Goal: Information Seeking & Learning: Understand process/instructions

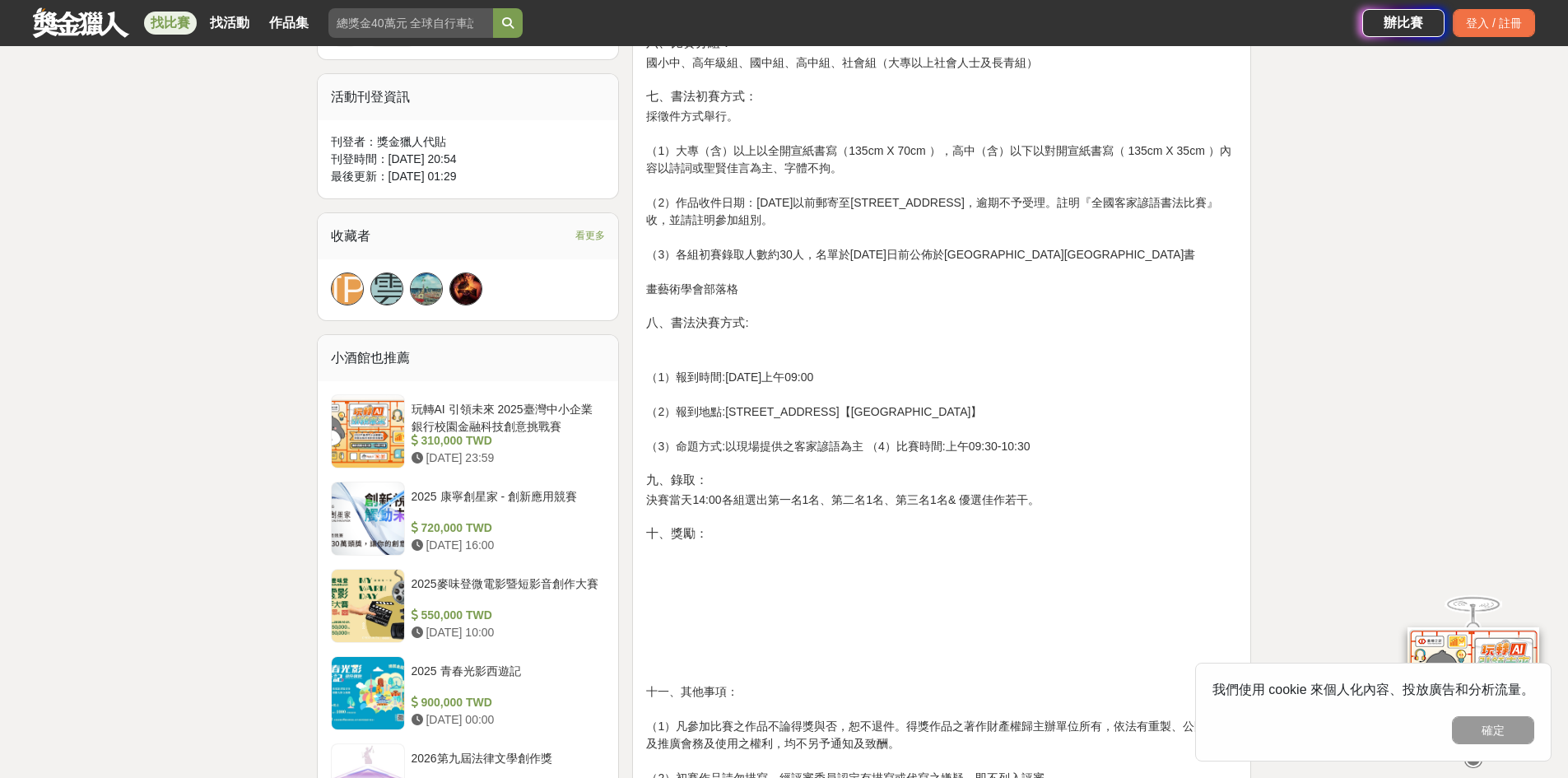
scroll to position [906, 0]
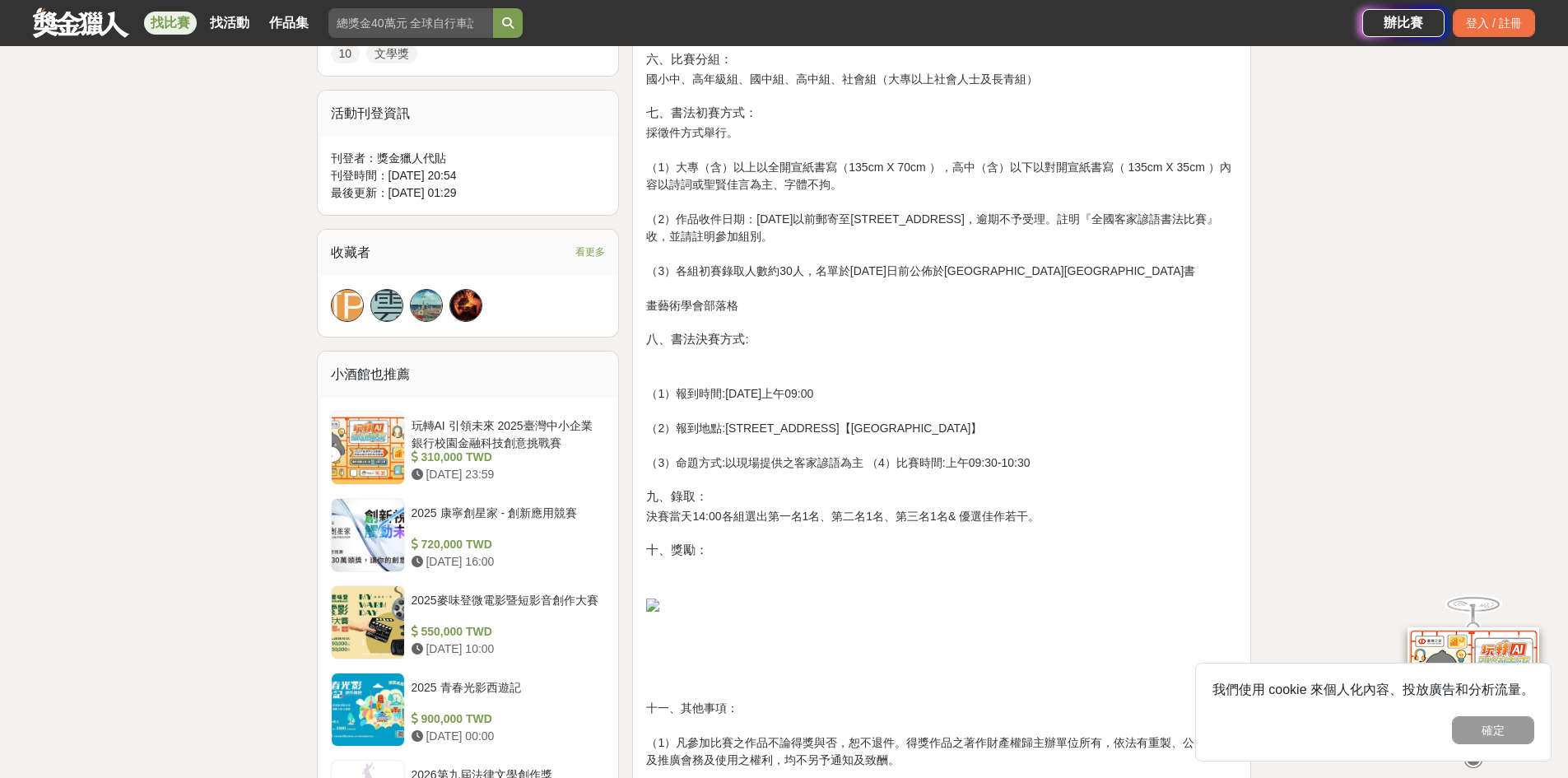
drag, startPoint x: 846, startPoint y: 211, endPoint x: 856, endPoint y: 236, distance: 26.9
click at [856, 236] on div "一、宗 旨： 振興傳統文化，配合推動客家文化，特舉辦書法比賽活動，以展現藝文結合 客家文化推廣的加乘效果。 辦理單位 二、指導單位：客家委員會 三、主辦單位：…" at bounding box center [941, 295] width 591 height 1085
click at [876, 246] on div "一、宗 旨： 振興傳統文化，配合推動客家文化，特舉辦書法比賽活動，以展現藝文結合 客家文化推廣的加乘效果。 辦理單位 二、指導單位：客家委員會 三、主辦單位：…" at bounding box center [941, 295] width 591 height 1085
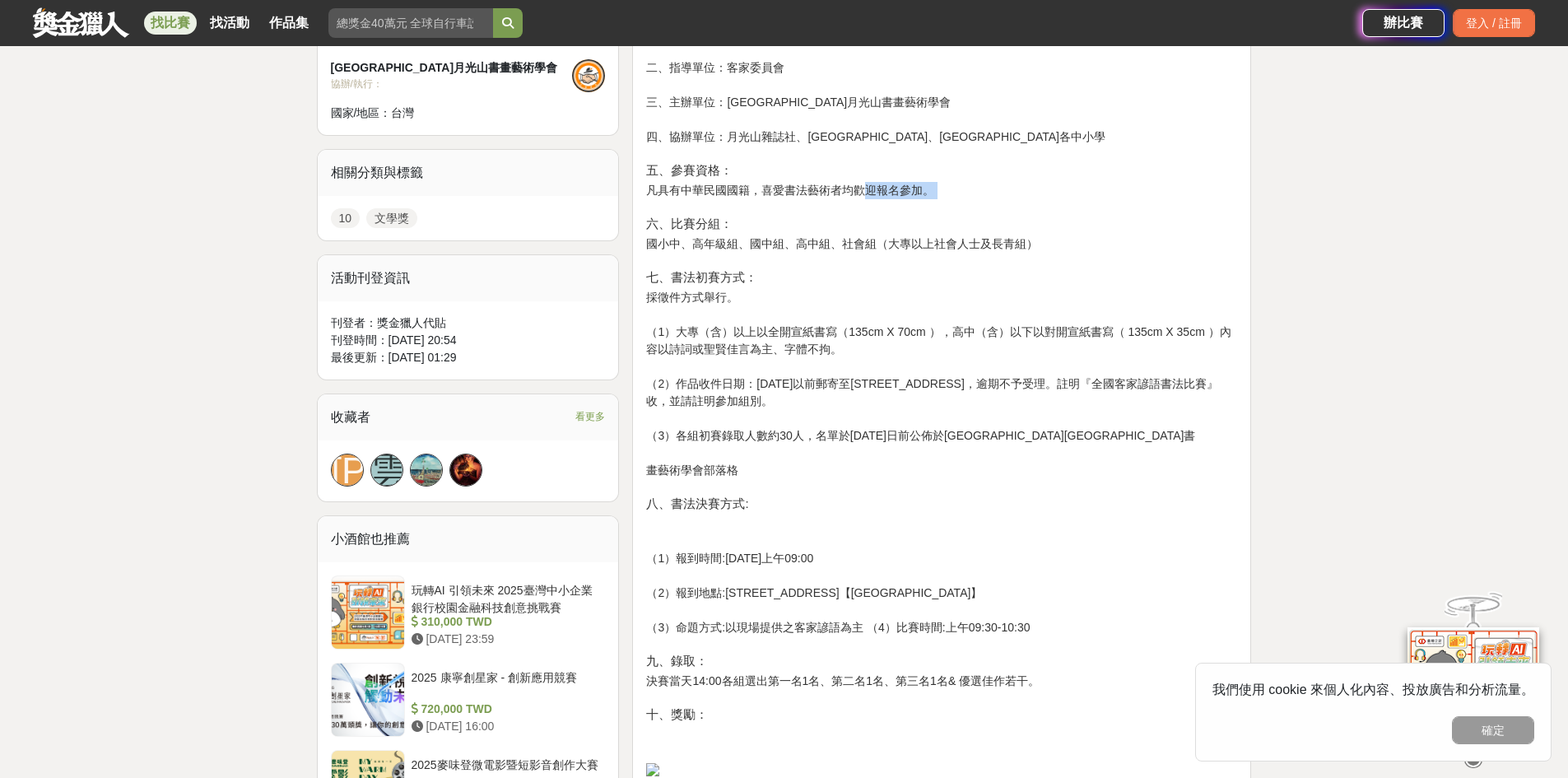
drag, startPoint x: 868, startPoint y: 185, endPoint x: 870, endPoint y: 204, distance: 19.1
click at [870, 204] on div "一、宗 旨： 振興傳統文化，配合推動客家文化，特舉辦書法比賽活動，以展現藝文結合 客家文化推廣的加乘效果。 辦理單位 二、指導單位：客家委員會 三、主辦單位：…" at bounding box center [941, 459] width 591 height 1085
click at [879, 280] on h4 "七、書法初賽方式：" at bounding box center [941, 277] width 591 height 14
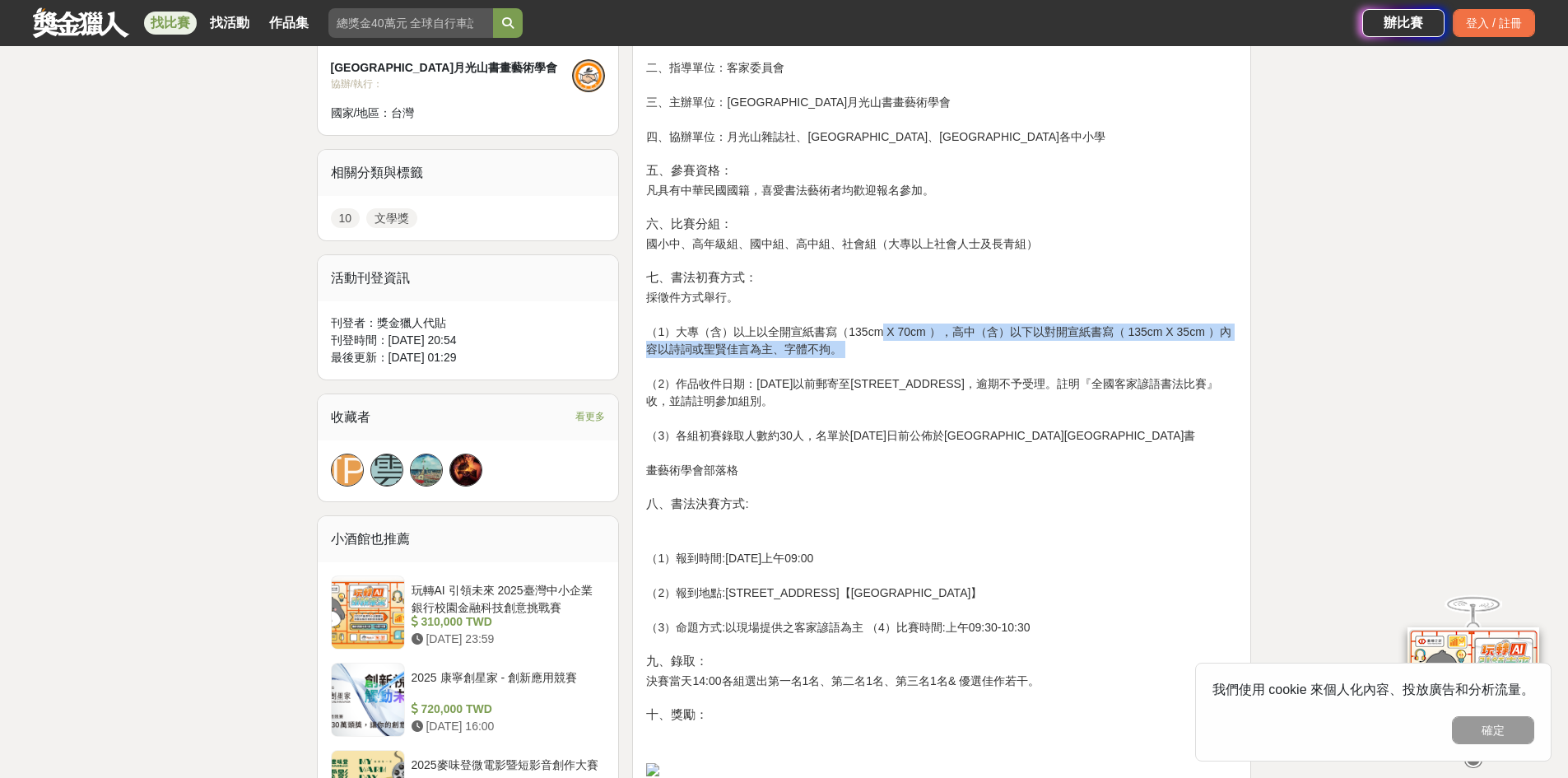
drag, startPoint x: 871, startPoint y: 331, endPoint x: 881, endPoint y: 367, distance: 37.4
click at [881, 367] on div "一、宗 旨： 振興傳統文化，配合推動客家文化，特舉辦書法比賽活動，以展現藝文結合 客家文化推廣的加乘效果。 辦理單位 二、指導單位：客家委員會 三、主辦單位：…" at bounding box center [941, 459] width 591 height 1085
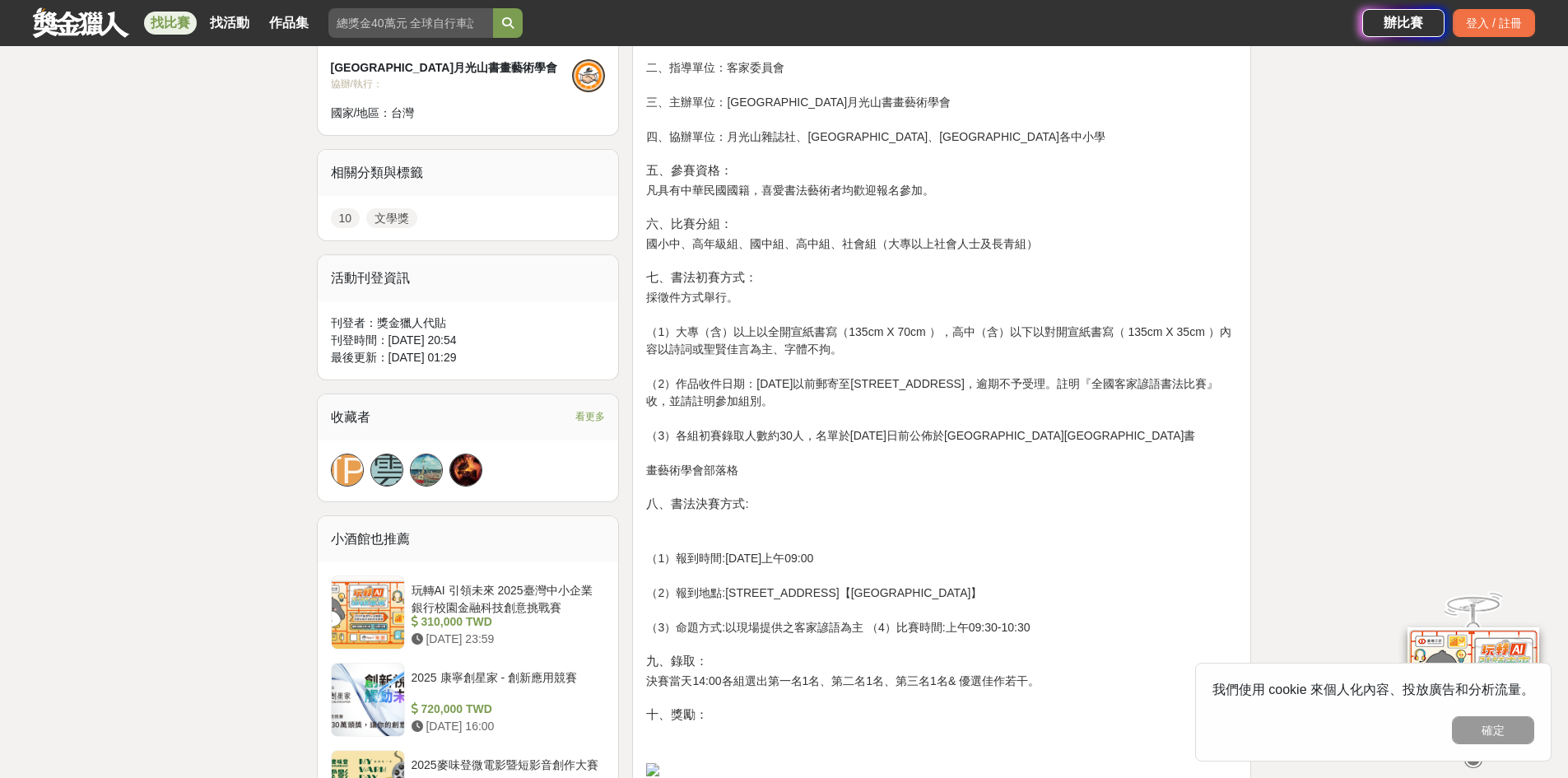
click at [885, 384] on div "一、宗 旨： 振興傳統文化，配合推動客家文化，特舉辦書法比賽活動，以展現藝文結合 客家文化推廣的加乘效果。 辦理單位 二、指導單位：客家委員會 三、主辦單位：…" at bounding box center [941, 459] width 591 height 1085
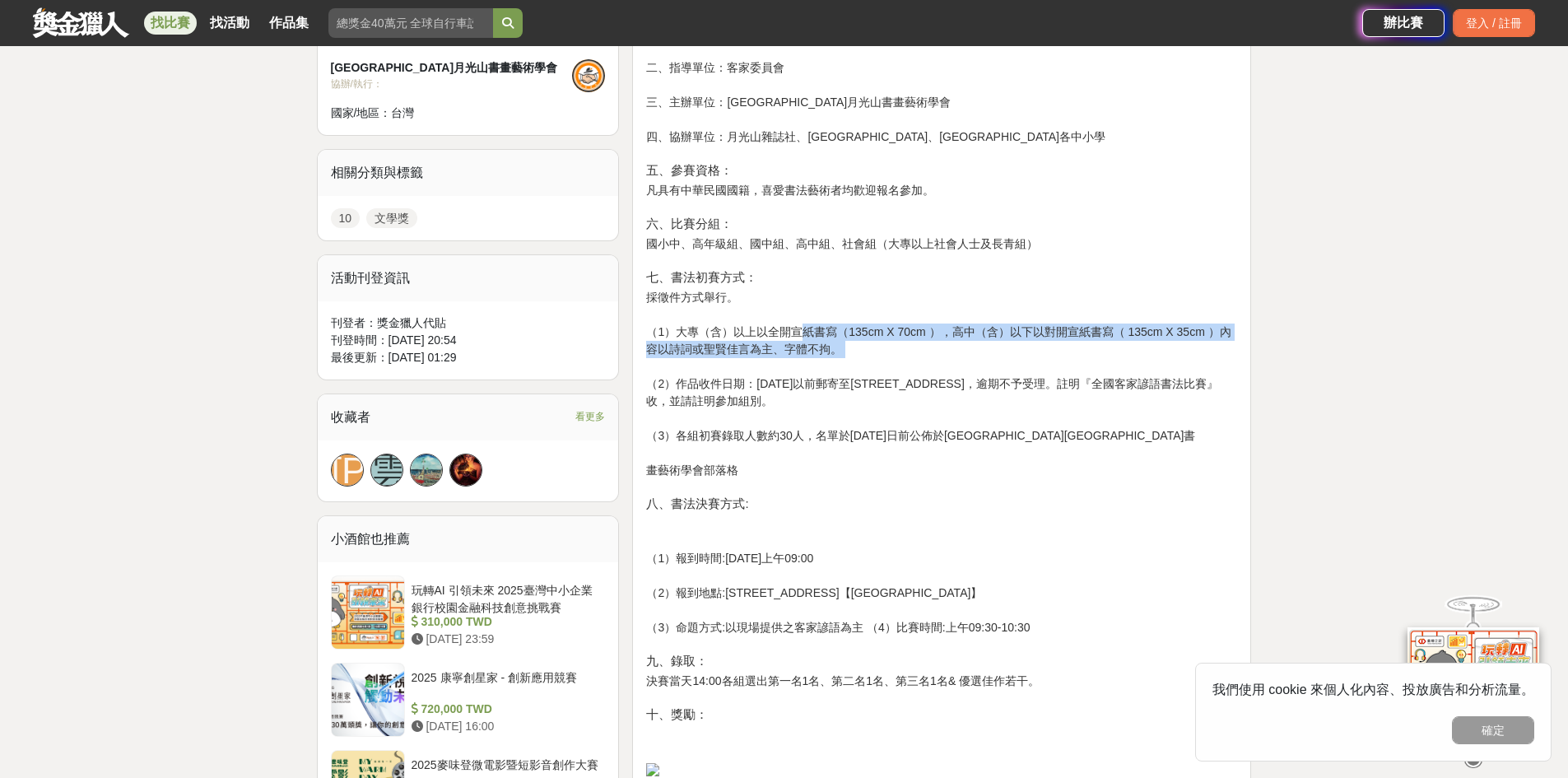
drag, startPoint x: 790, startPoint y: 330, endPoint x: 798, endPoint y: 367, distance: 37.9
click at [798, 367] on div "一、宗 旨： 振興傳統文化，配合推動客家文化，特舉辦書法比賽活動，以展現藝文結合 客家文化推廣的加乘效果。 辦理單位 二、指導單位：客家委員會 三、主辦單位：…" at bounding box center [941, 459] width 591 height 1085
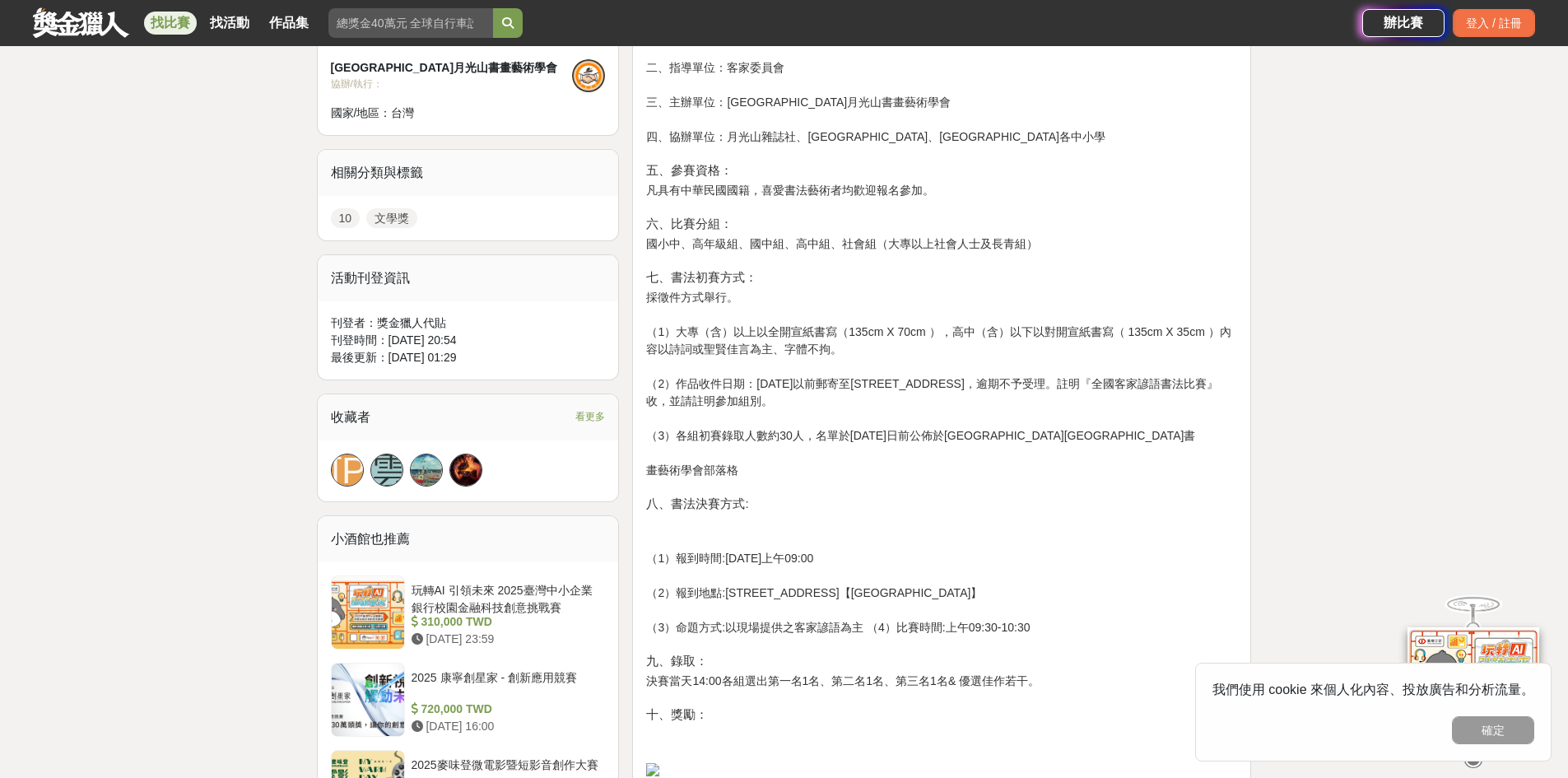
click at [820, 391] on div "一、宗 旨： 振興傳統文化，配合推動客家文化，特舉辦書法比賽活動，以展現藝文結合 客家文化推廣的加乘效果。 辦理單位 二、指導單位：客家委員會 三、主辦單位：…" at bounding box center [941, 459] width 591 height 1085
click at [731, 470] on div "一、宗 旨： 振興傳統文化，配合推動客家文化，特舉辦書法比賽活動，以展現藝文結合 客家文化推廣的加乘效果。 辦理單位 二、指導單位：客家委員會 三、主辦單位：…" at bounding box center [941, 459] width 591 height 1085
click at [661, 472] on div "一、宗 旨： 振興傳統文化，配合推動客家文化，特舉辦書法比賽活動，以展現藝文結合 客家文化推廣的加乘效果。 辦理單位 二、指導單位：客家委員會 三、主辦單位：…" at bounding box center [941, 459] width 591 height 1085
click at [818, 469] on div "一、宗 旨： 振興傳統文化，配合推動客家文化，特舉辦書法比賽活動，以展現藝文結合 客家文化推廣的加乘效果。 辦理單位 二、指導單位：客家委員會 三、主辦單位：…" at bounding box center [941, 459] width 591 height 1085
drag, startPoint x: 774, startPoint y: 548, endPoint x: 776, endPoint y: 527, distance: 21.1
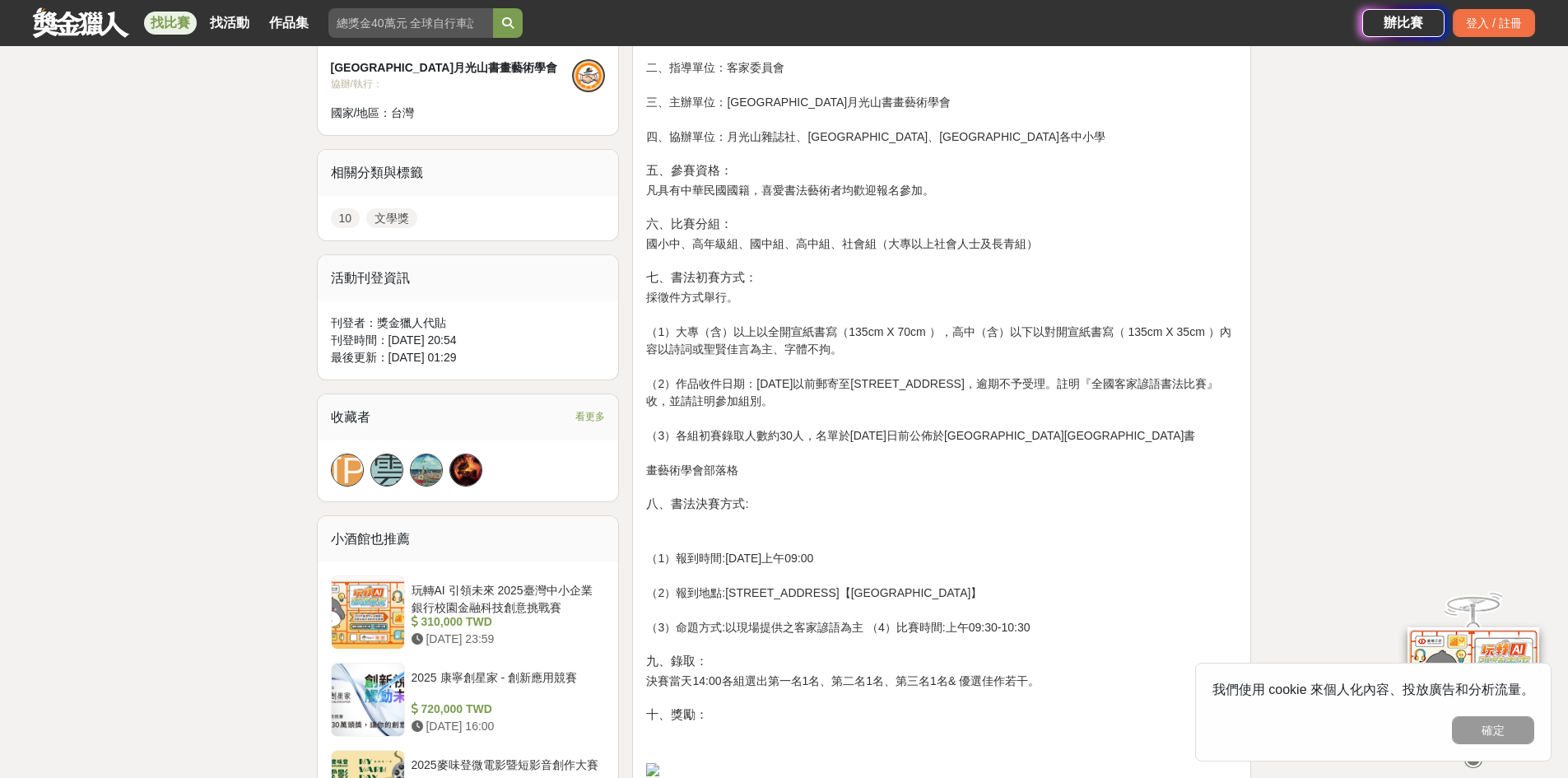
click at [774, 548] on div "一、宗 旨： 振興傳統文化，配合推動客家文化，特舉辦書法比賽活動，以展現藝文結合 客家文化推廣的加乘效果。 辦理單位 二、指導單位：客家委員會 三、主辦單位：…" at bounding box center [941, 459] width 591 height 1085
drag, startPoint x: 744, startPoint y: 556, endPoint x: 821, endPoint y: 557, distance: 77.0
click at [821, 557] on div "一、宗 旨： 振興傳統文化，配合推動客家文化，特舉辦書法比賽活動，以展現藝文結合 客家文化推廣的加乘效果。 辦理單位 二、指導單位：客家委員會 三、主辦單位：…" at bounding box center [941, 459] width 591 height 1085
drag, startPoint x: 795, startPoint y: 626, endPoint x: 827, endPoint y: 624, distance: 32.1
click at [827, 624] on div "一、宗 旨： 振興傳統文化，配合推動客家文化，特舉辦書法比賽活動，以展現藝文結合 客家文化推廣的加乘效果。 辦理單位 二、指導單位：客家委員會 三、主辦單位：…" at bounding box center [941, 459] width 591 height 1085
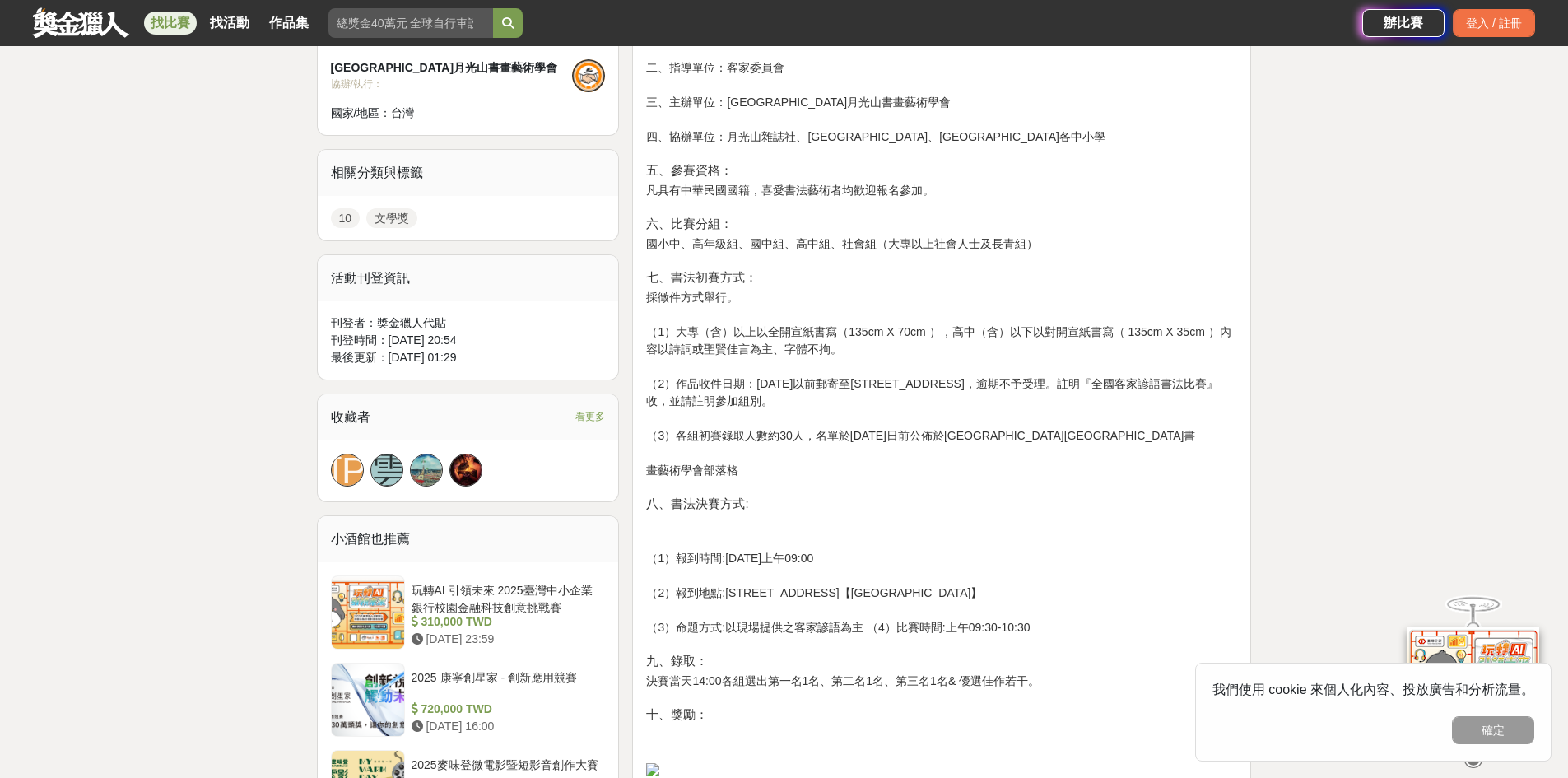
click at [1025, 558] on div "一、宗 旨： 振興傳統文化，配合推動客家文化，特舉辦書法比賽活動，以展現藝文結合 客家文化推廣的加乘效果。 辦理單位 二、指導單位：客家委員會 三、主辦單位：…" at bounding box center [941, 459] width 591 height 1085
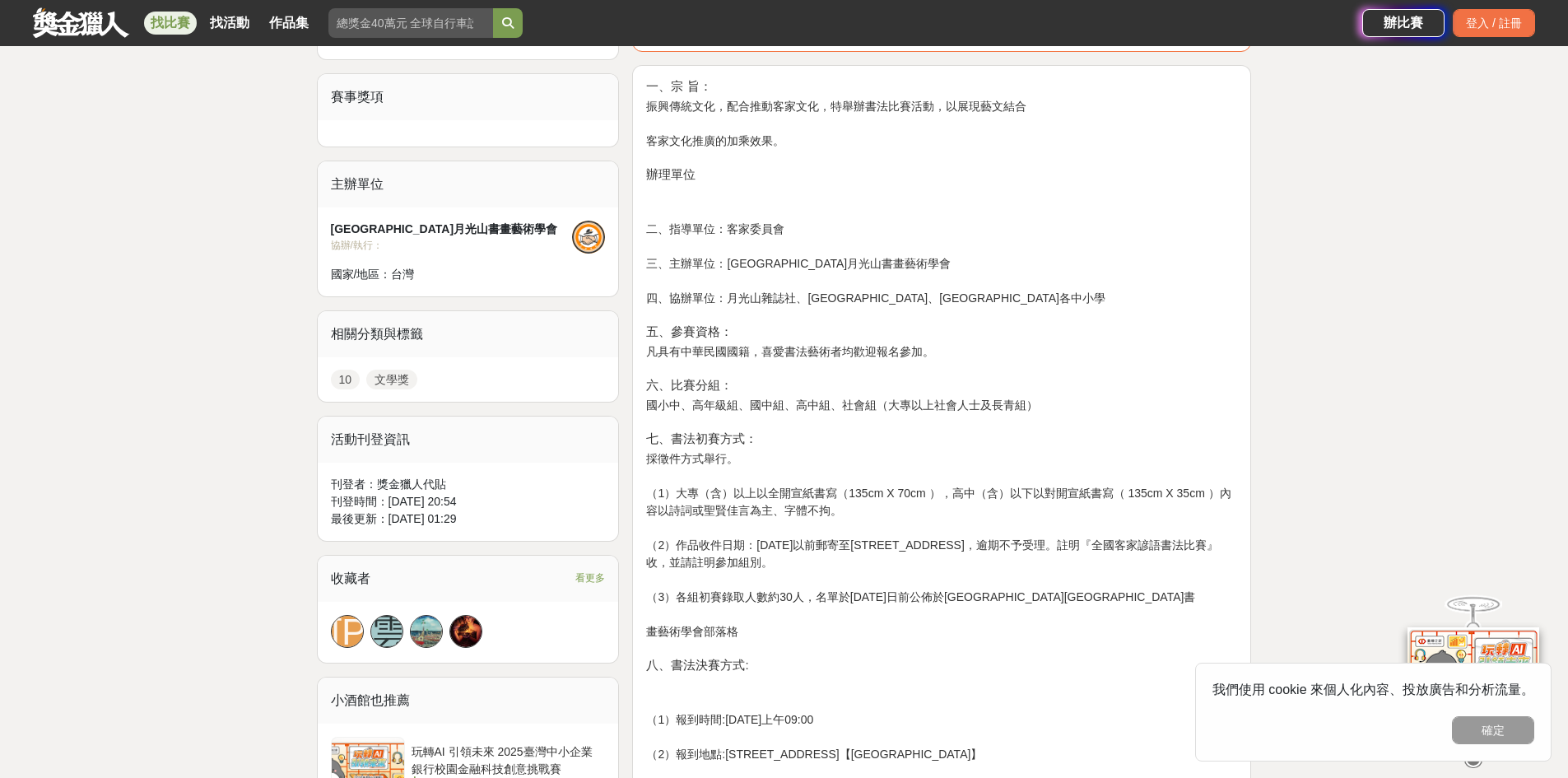
scroll to position [576, 0]
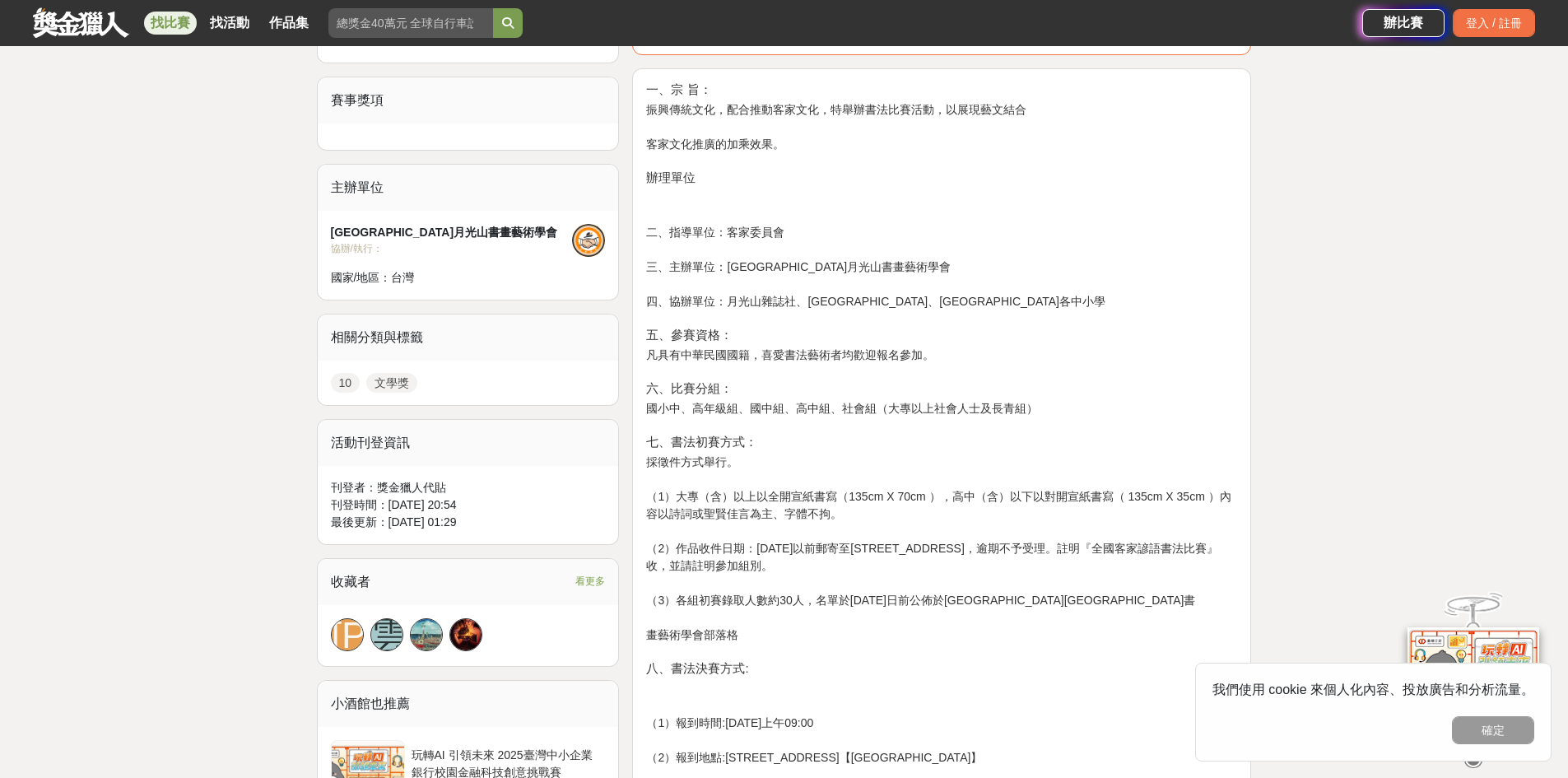
drag, startPoint x: 854, startPoint y: 495, endPoint x: 872, endPoint y: 522, distance: 32.4
click at [872, 522] on div "一、宗 旨： 振興傳統文化，配合推動客家文化，特舉辦書法比賽活動，以展現藝文結合 客家文化推廣的加乘效果。 辦理單位 二、指導單位：客家委員會 三、主辦單位：…" at bounding box center [941, 625] width 591 height 1085
click at [884, 533] on div "一、宗 旨： 振興傳統文化，配合推動客家文化，特舉辦書法比賽活動，以展現藝文結合 客家文化推廣的加乘效果。 辦理單位 二、指導單位：客家委員會 三、主辦單位：…" at bounding box center [941, 625] width 591 height 1085
drag, startPoint x: 737, startPoint y: 496, endPoint x: 882, endPoint y: 520, distance: 147.0
click at [882, 520] on div "一、宗 旨： 振興傳統文化，配合推動客家文化，特舉辦書法比賽活動，以展現藝文結合 客家文化推廣的加乘效果。 辦理單位 二、指導單位：客家委員會 三、主辦單位：…" at bounding box center [941, 625] width 591 height 1085
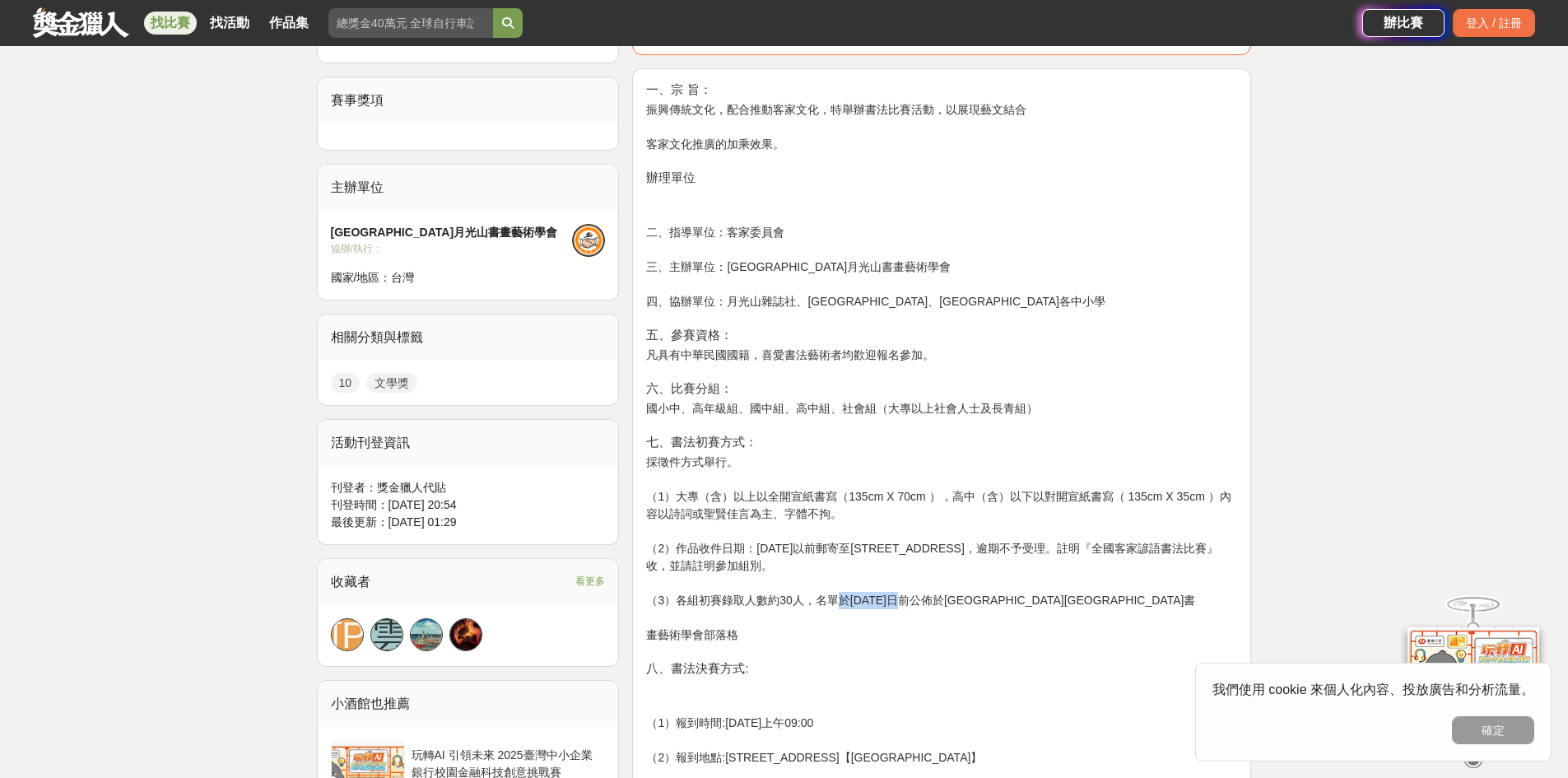
drag, startPoint x: 823, startPoint y: 605, endPoint x: 897, endPoint y: 606, distance: 74.0
click at [897, 606] on div "一、宗 旨： 振興傳統文化，配合推動客家文化，特舉辦書法比賽活動，以展現藝文結合 客家文化推廣的加乘效果。 辦理單位 二、指導單位：客家委員會 三、主辦單位：…" at bounding box center [941, 625] width 591 height 1085
click at [909, 522] on div "一、宗 旨： 振興傳統文化，配合推動客家文化，特舉辦書法比賽活動，以展現藝文結合 客家文化推廣的加乘效果。 辦理單位 二、指導單位：客家委員會 三、主辦單位：…" at bounding box center [941, 625] width 591 height 1085
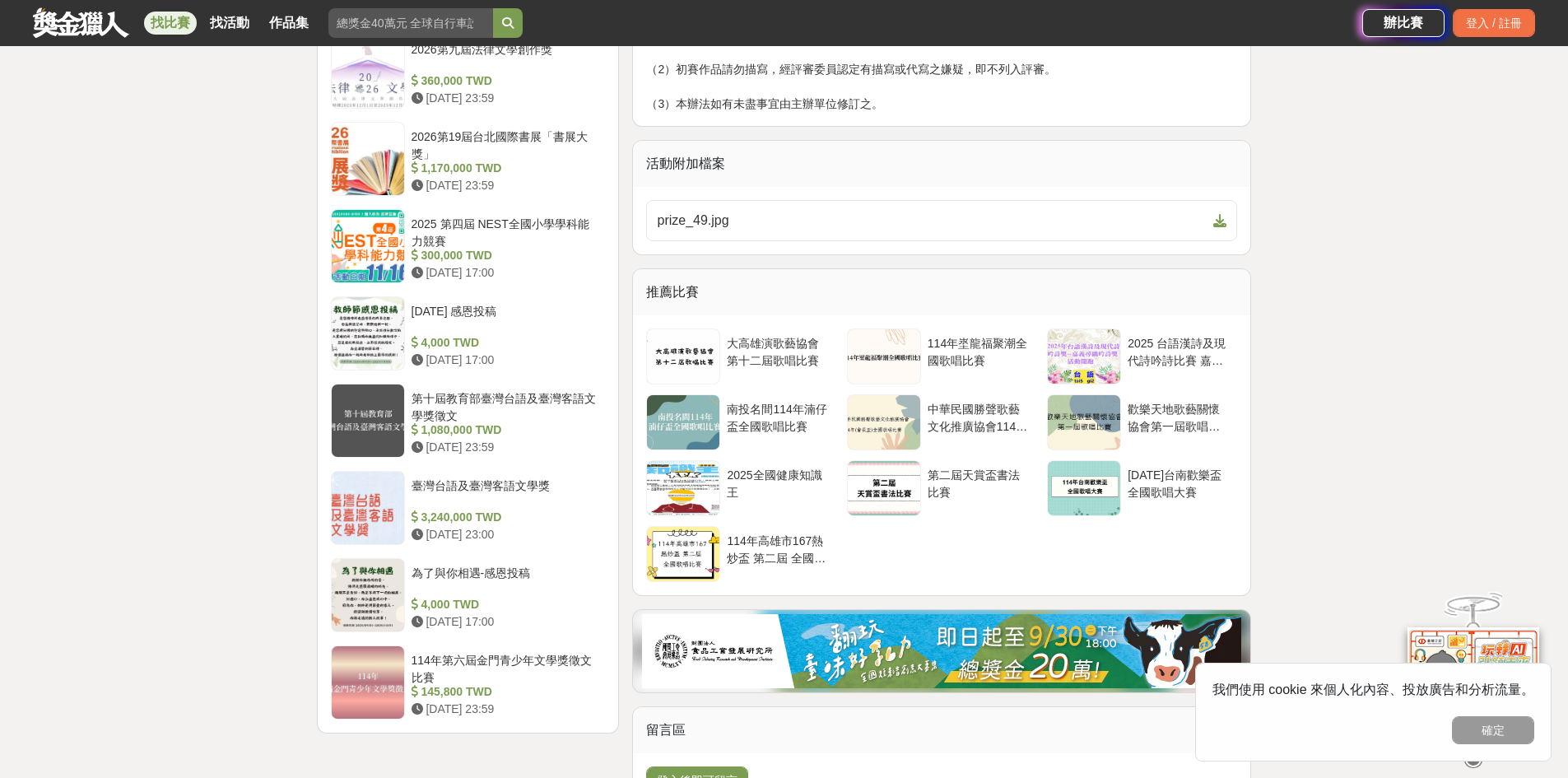
scroll to position [1482, 0]
